Goal: Information Seeking & Learning: Learn about a topic

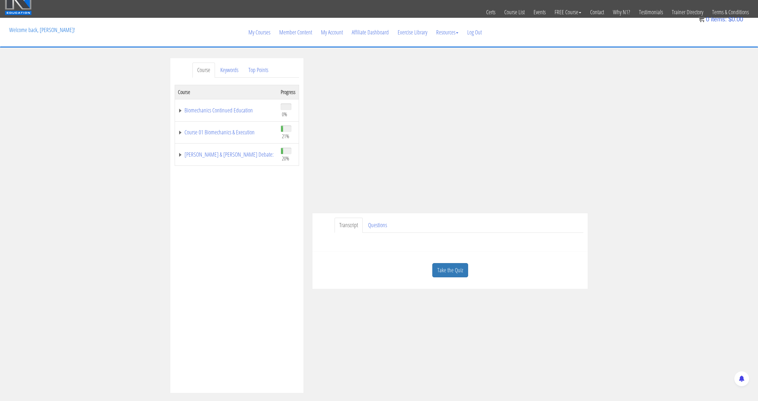
click at [449, 272] on link "Take the Quiz" at bounding box center [451, 270] width 36 height 15
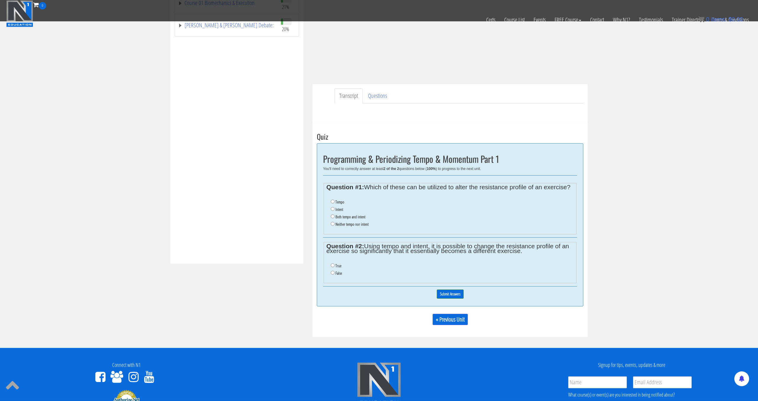
scroll to position [129, 0]
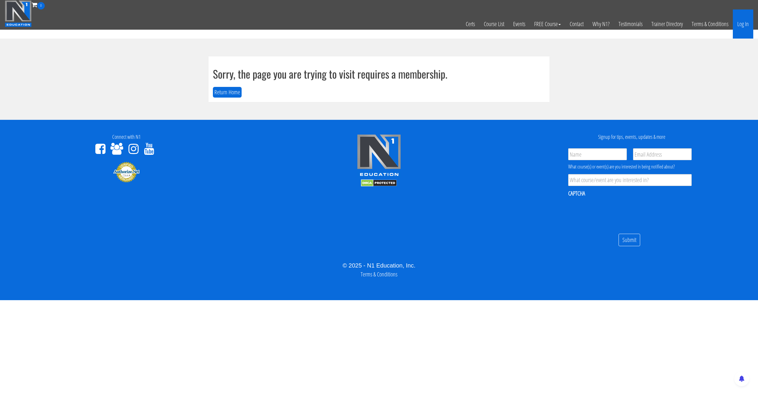
drag, startPoint x: 0, startPoint y: 0, endPoint x: 742, endPoint y: 17, distance: 741.7
click at [742, 17] on link "Log In" at bounding box center [743, 23] width 20 height 29
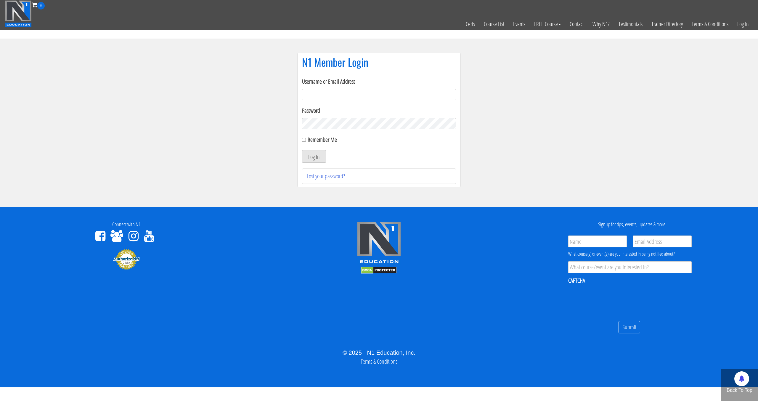
type input "[EMAIL_ADDRESS][DOMAIN_NAME]"
click at [318, 153] on button "Log In" at bounding box center [314, 156] width 24 height 12
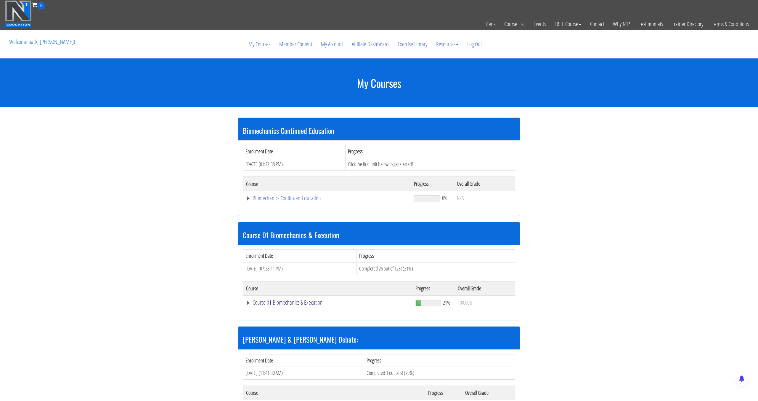
click at [284, 201] on link "Course 01 Biomechanics & Execution" at bounding box center [327, 198] width 162 height 6
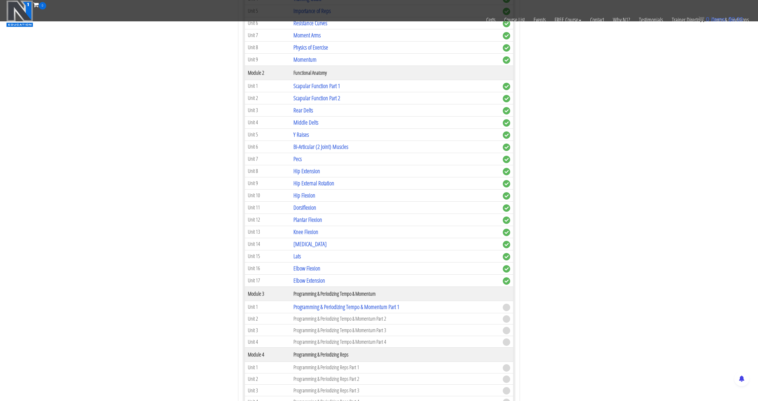
scroll to position [469, 0]
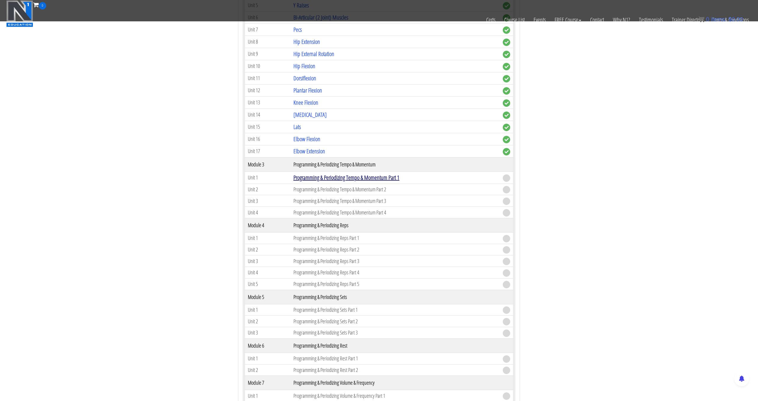
click at [371, 177] on link "Programming & Periodizing Tempo & Momentum Part 1" at bounding box center [347, 177] width 106 height 8
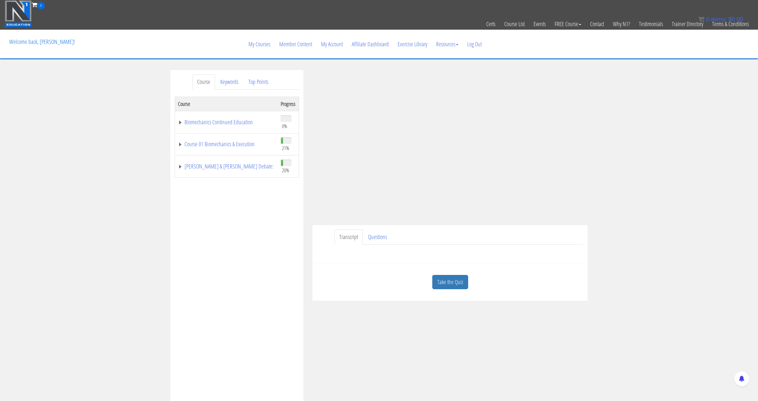
scroll to position [1, 0]
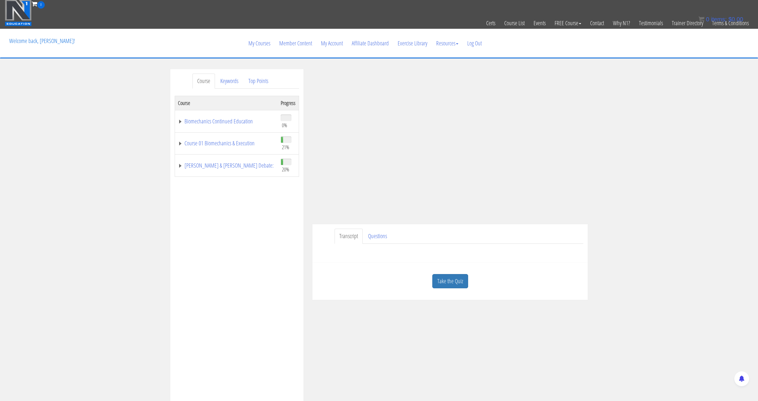
click at [452, 276] on link "Take the Quiz" at bounding box center [451, 281] width 36 height 15
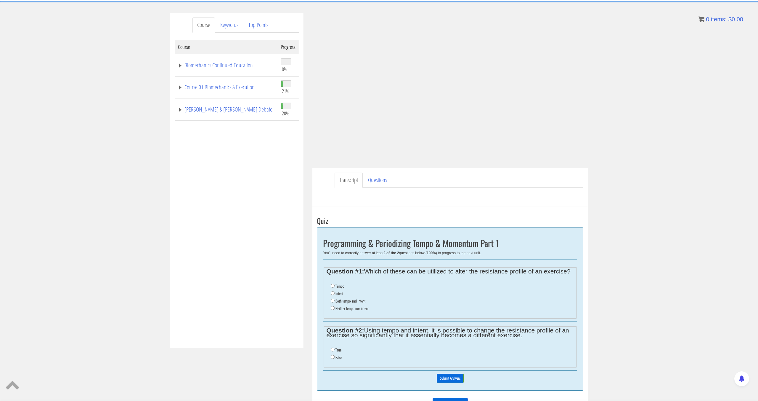
scroll to position [60, 0]
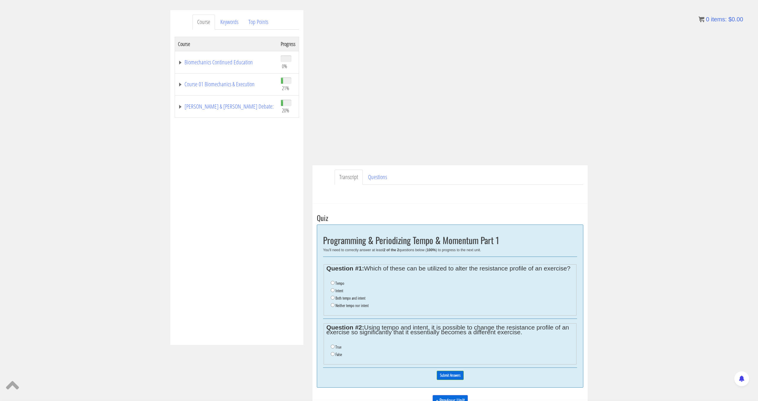
click at [337, 297] on label "Both tempo and intent" at bounding box center [351, 297] width 30 height 5
click at [335, 297] on input "Both tempo and intent" at bounding box center [333, 297] width 4 height 4
radio input "true"
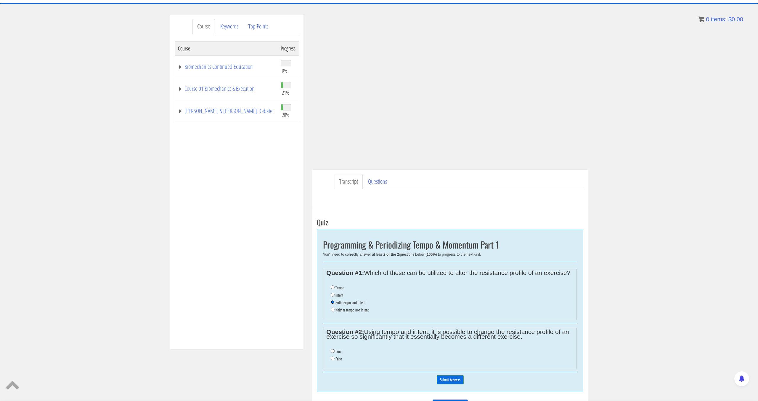
scroll to position [56, 0]
click at [332, 352] on input "True" at bounding box center [333, 350] width 4 height 4
radio input "true"
click at [450, 379] on input "Submit Answers" at bounding box center [450, 378] width 27 height 9
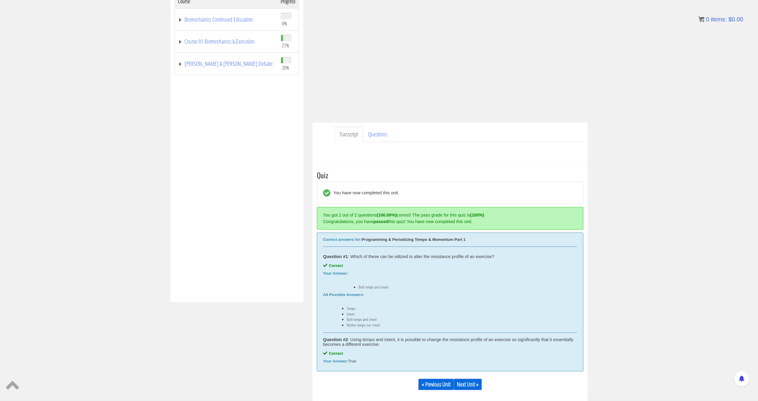
scroll to position [129, 0]
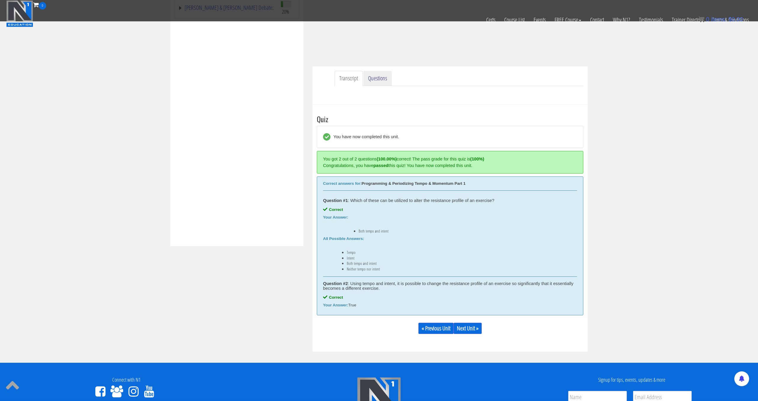
click at [371, 76] on link "Questions" at bounding box center [378, 78] width 28 height 15
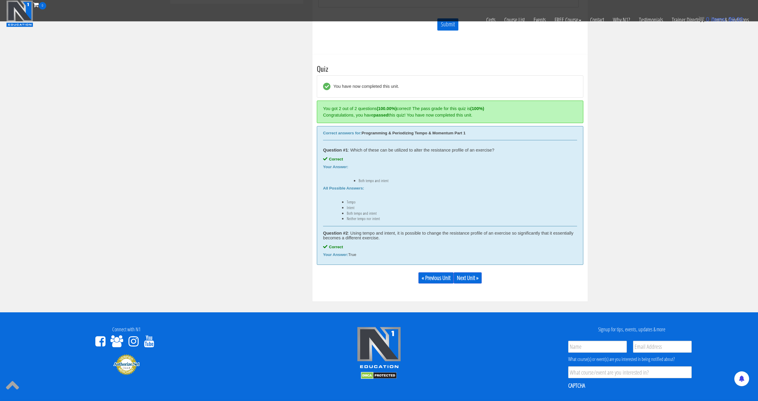
scroll to position [462, 0]
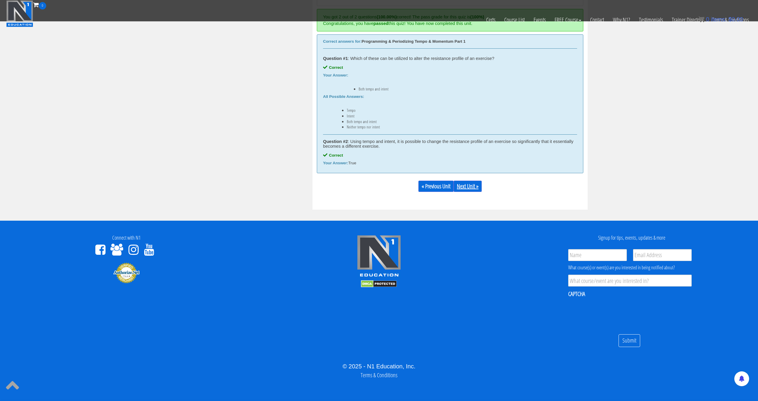
click at [469, 189] on link "Next Unit »" at bounding box center [468, 185] width 28 height 11
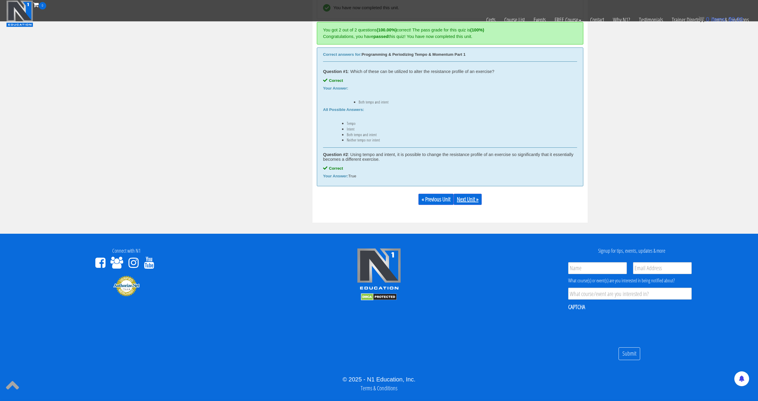
scroll to position [448, 0]
